Goal: Information Seeking & Learning: Learn about a topic

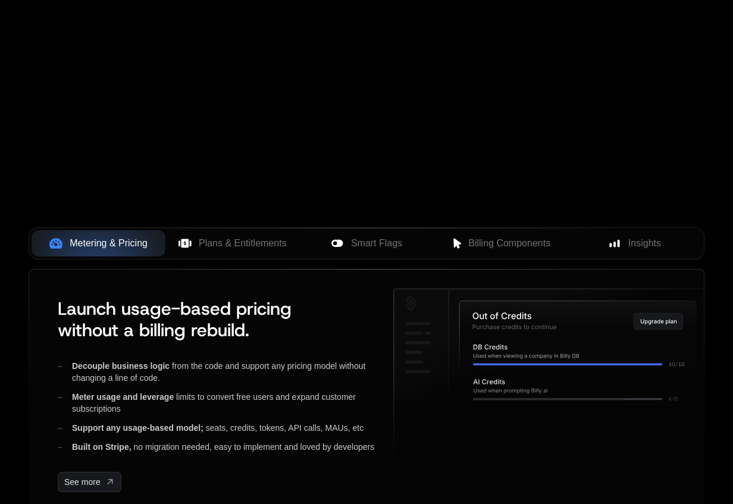
scroll to position [359, 0]
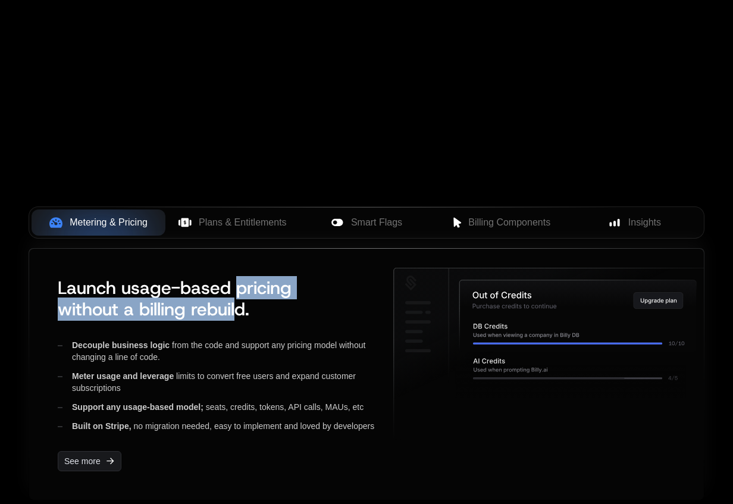
drag, startPoint x: 236, startPoint y: 292, endPoint x: 236, endPoint y: 314, distance: 22.0
click at [236, 314] on span "Launch usage-based pricing without a billing rebuild." at bounding box center [175, 298] width 234 height 45
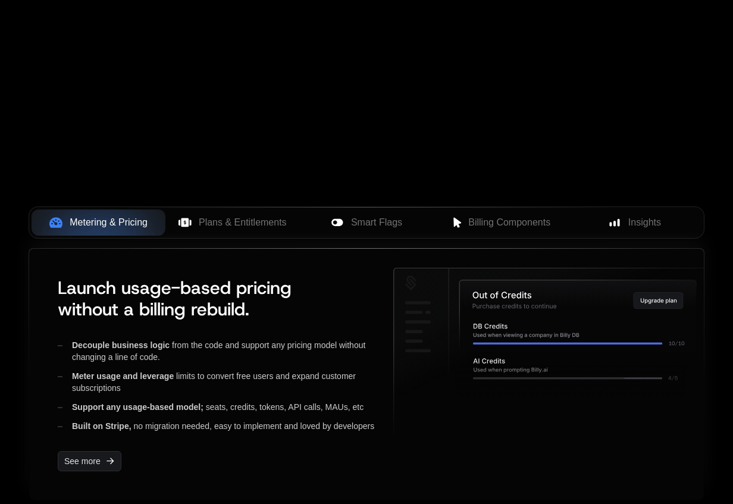
scroll to position [491, 0]
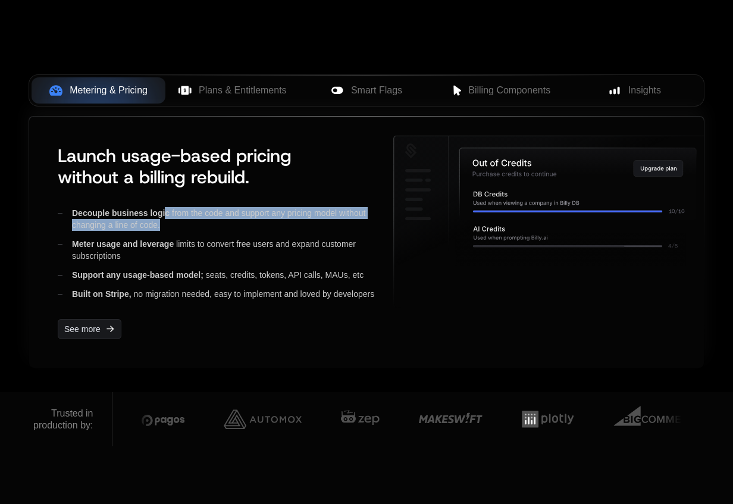
drag, startPoint x: 167, startPoint y: 215, endPoint x: 169, endPoint y: 235, distance: 20.9
click at [169, 235] on div "Decouple business logic from the code and support any pricing model without cha…" at bounding box center [216, 253] width 316 height 93
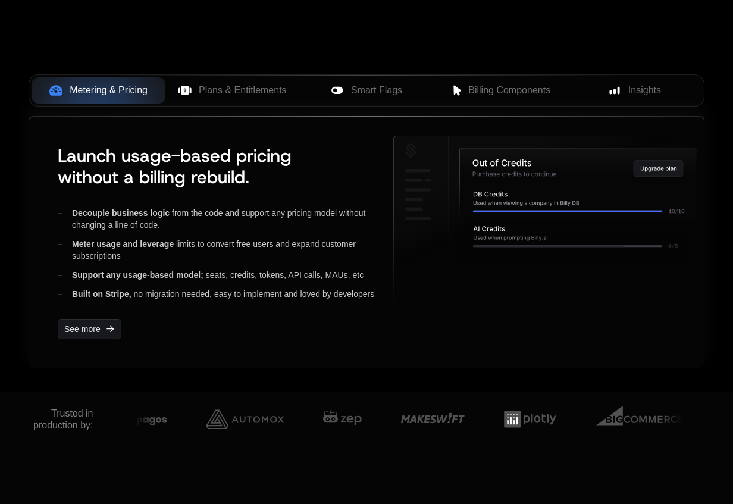
drag, startPoint x: 175, startPoint y: 261, endPoint x: 175, endPoint y: 228, distance: 32.7
click at [175, 233] on div "Decouple business logic from the code and support any pricing model without cha…" at bounding box center [216, 253] width 316 height 93
click at [175, 228] on div "Decouple business logic from the code and support any pricing model without cha…" at bounding box center [216, 219] width 316 height 24
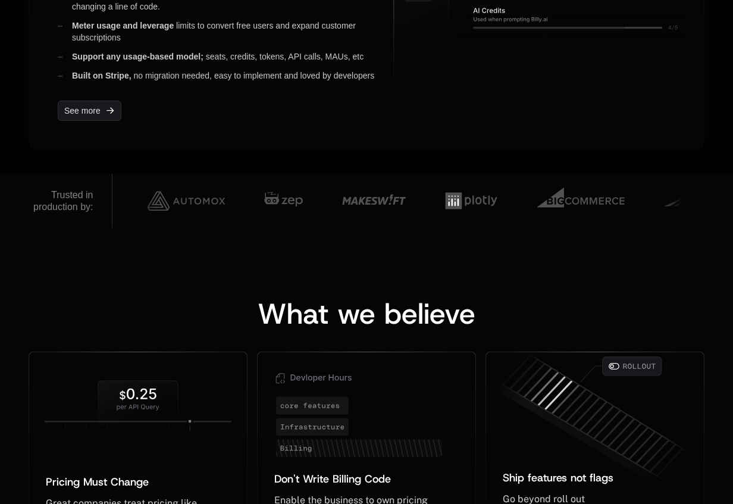
scroll to position [960, 0]
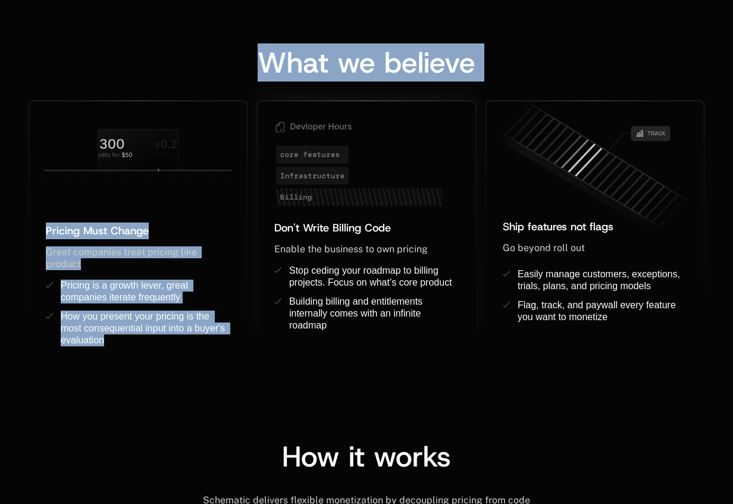
drag, startPoint x: 250, startPoint y: 55, endPoint x: 293, endPoint y: 246, distance: 196.3
click at [293, 246] on div "What we believe Pricing Must Change ﻿ ﻿ Great companies treat pricing like prod…" at bounding box center [366, 197] width 675 height 298
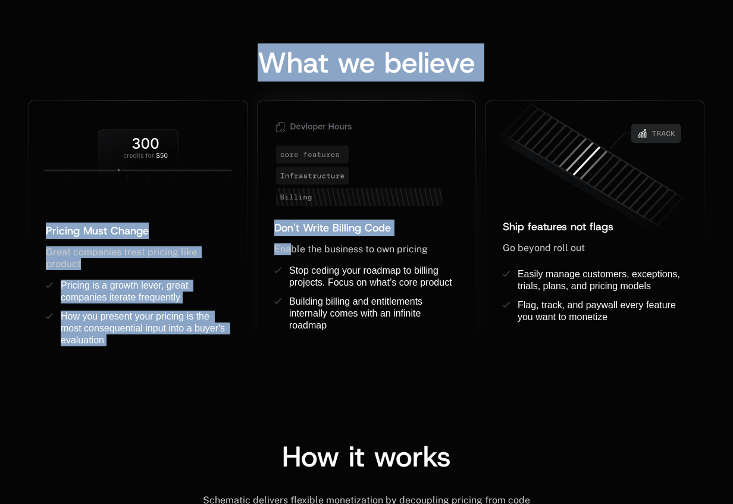
click at [293, 247] on span "Enable the business to own pricing" at bounding box center [350, 248] width 153 height 11
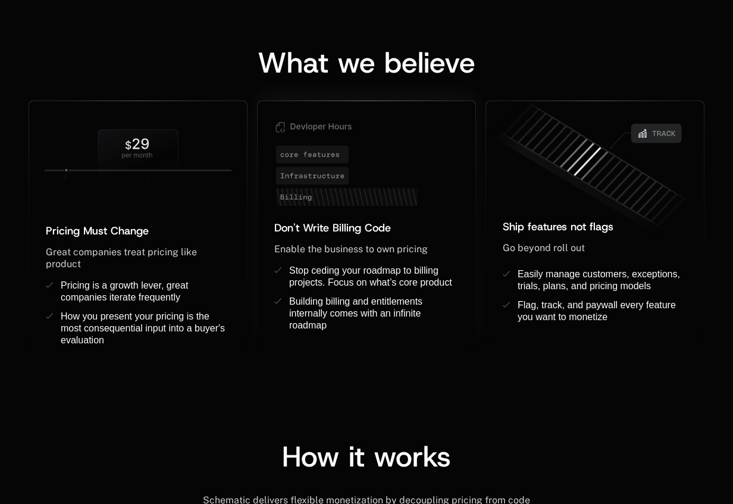
drag, startPoint x: 296, startPoint y: 253, endPoint x: 296, endPoint y: 234, distance: 18.4
click at [296, 237] on div "Don't Write Billing Code ﻿ Enable the business to own pricing ﻿ ﻿ Stop ceding y…" at bounding box center [366, 282] width 218 height 126
click at [296, 234] on span "Don't Write Billing Code" at bounding box center [332, 228] width 117 height 14
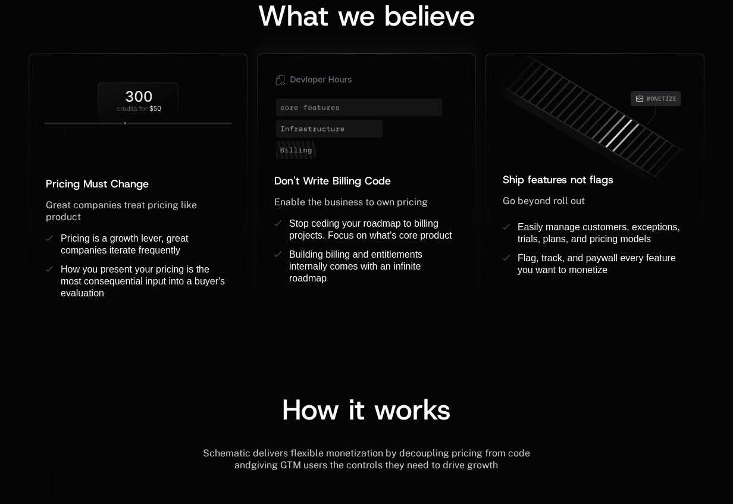
scroll to position [1189, 0]
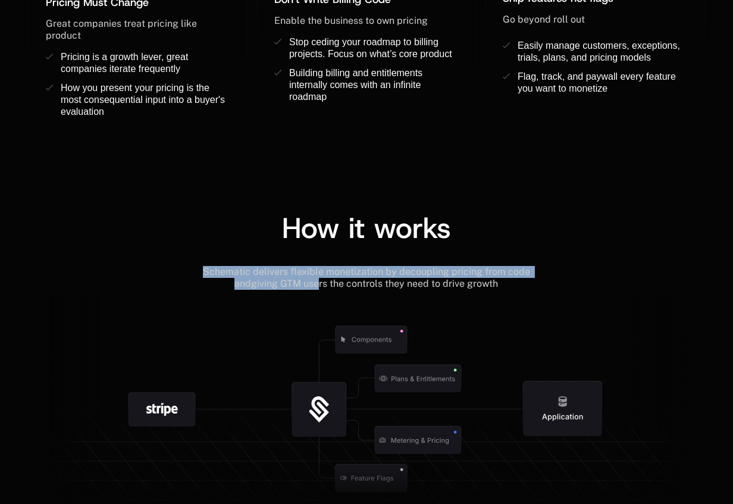
drag, startPoint x: 312, startPoint y: 279, endPoint x: 307, endPoint y: 244, distance: 35.9
click at [307, 252] on div "How it works Schematic delivers flexible monetization by decoupling pricing fro…" at bounding box center [366, 368] width 675 height 310
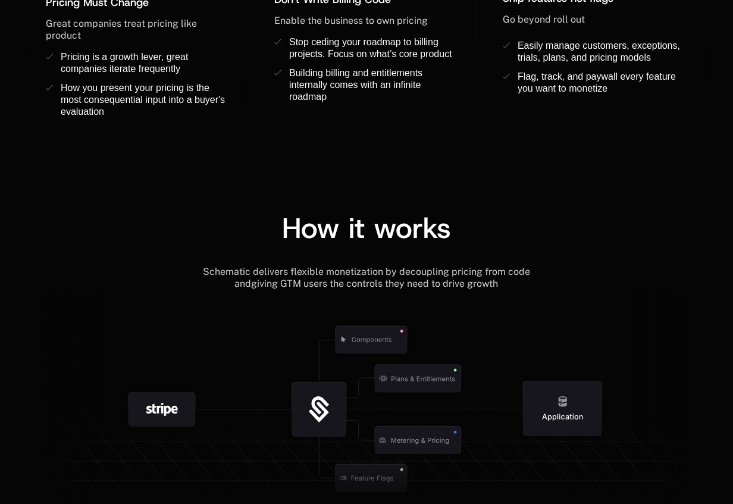
click at [307, 244] on span "How it works" at bounding box center [366, 228] width 169 height 38
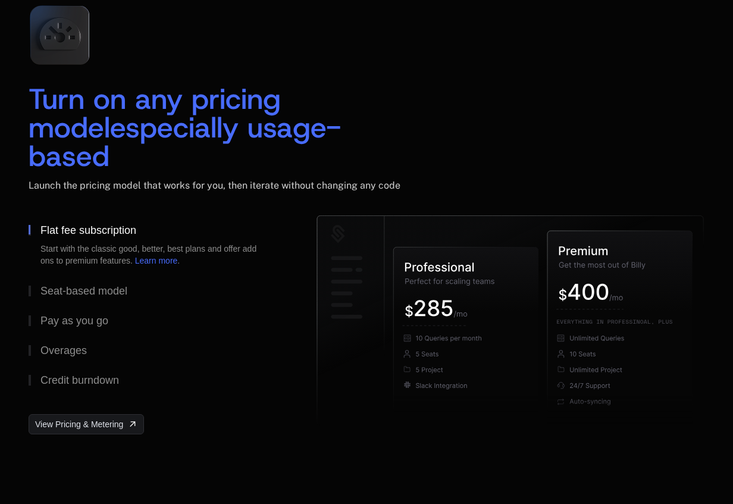
scroll to position [1810, 0]
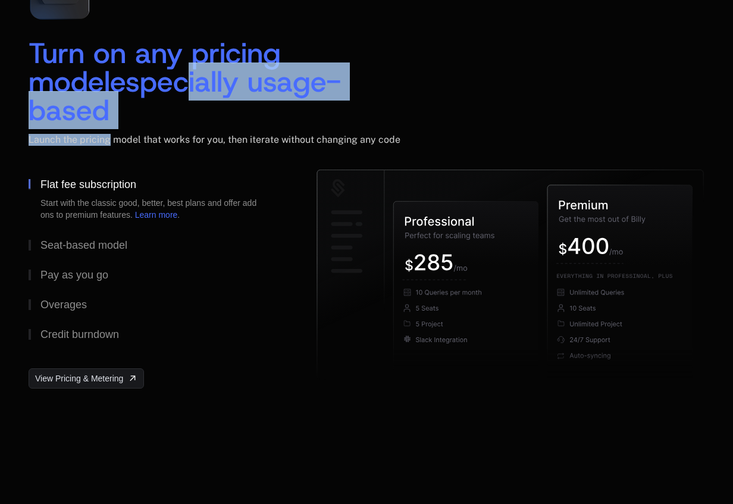
drag, startPoint x: 109, startPoint y: 112, endPoint x: 97, endPoint y: 70, distance: 44.4
click at [97, 70] on div "Turn on any pricing model especially usage-based Launch the pricing model that …" at bounding box center [366, 104] width 675 height 131
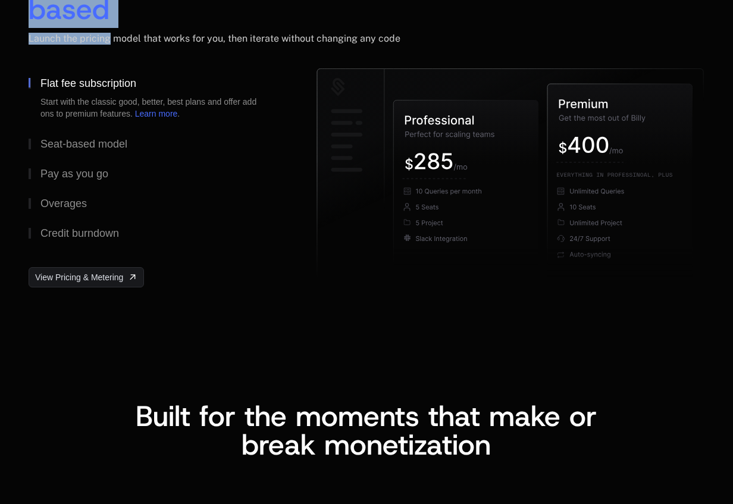
scroll to position [2060, 0]
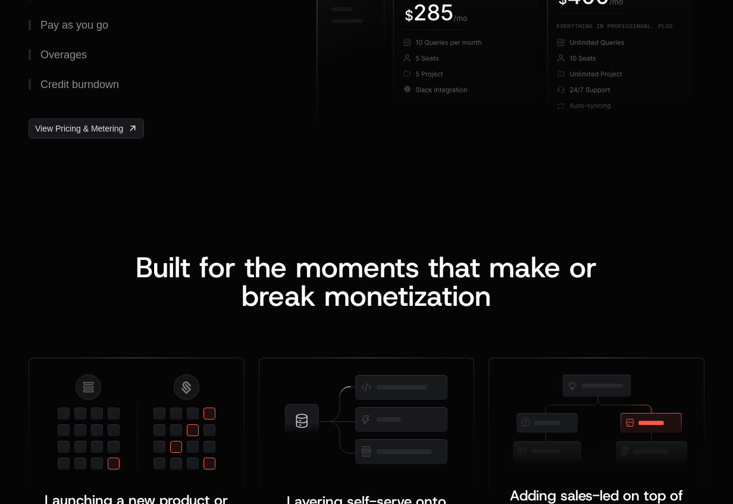
click at [184, 263] on div "Built for the moments that make or b reak monetization" at bounding box center [366, 281] width 508 height 57
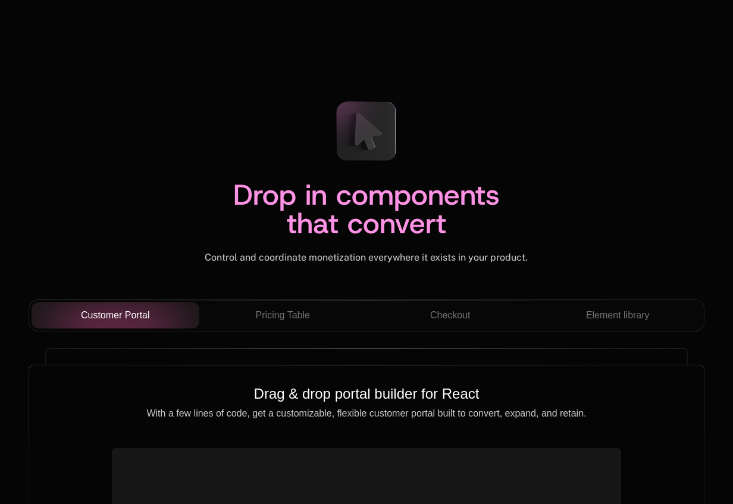
scroll to position [4106, 0]
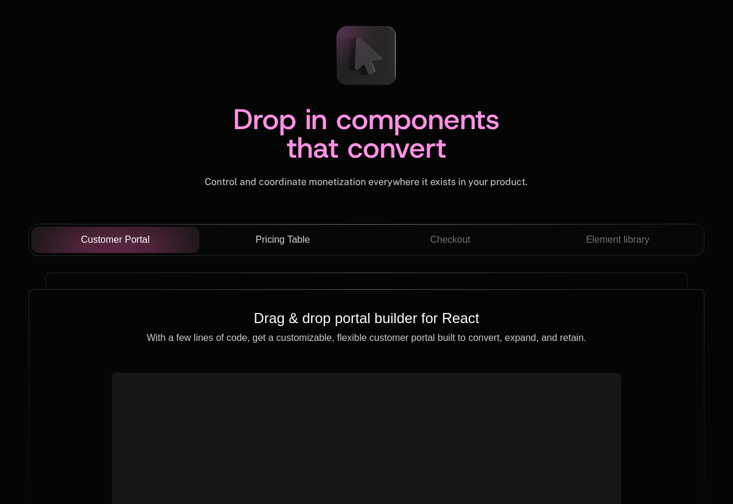
click at [299, 232] on span "Pricing Table" at bounding box center [283, 239] width 54 height 14
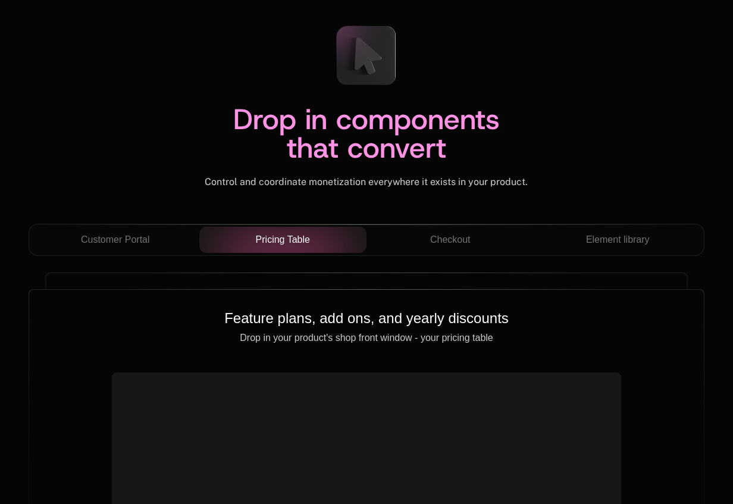
scroll to position [4276, 0]
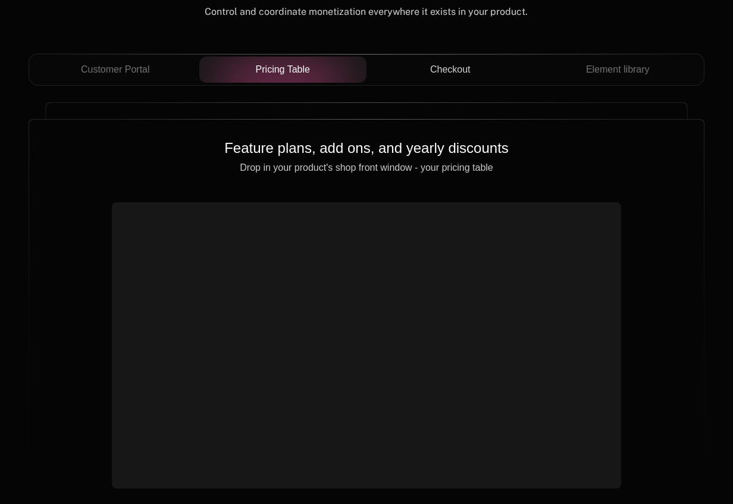
click at [461, 62] on span "Checkout" at bounding box center [450, 69] width 40 height 14
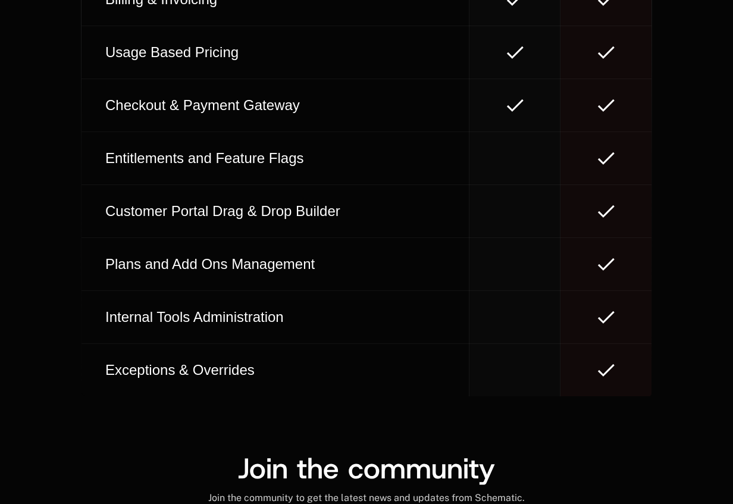
scroll to position [7313, 0]
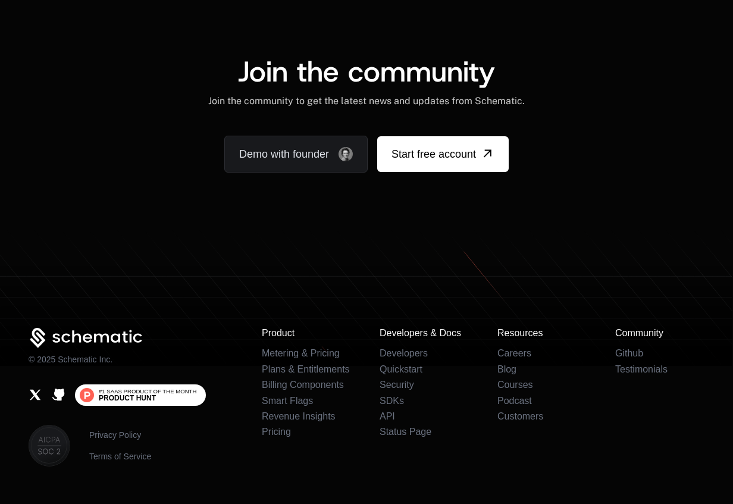
click at [134, 394] on span "Product Hunt" at bounding box center [127, 397] width 57 height 7
